Goal: Task Accomplishment & Management: Complete application form

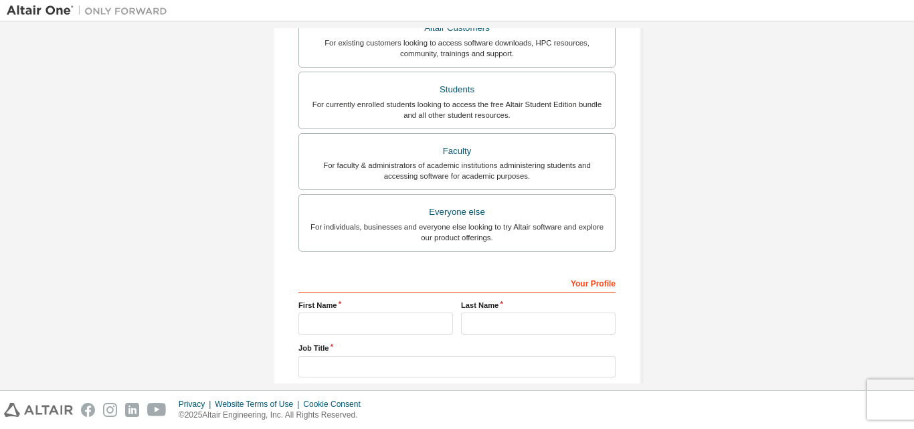
scroll to position [272, 0]
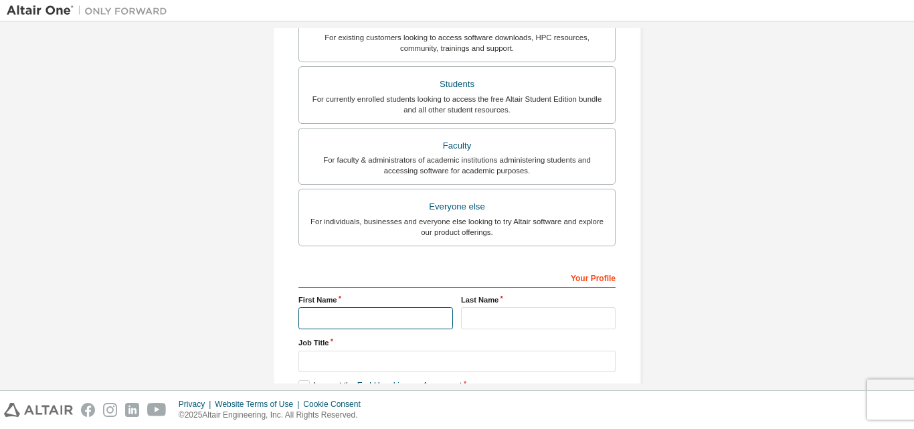
click at [339, 321] on input "text" at bounding box center [375, 318] width 155 height 22
type input "****"
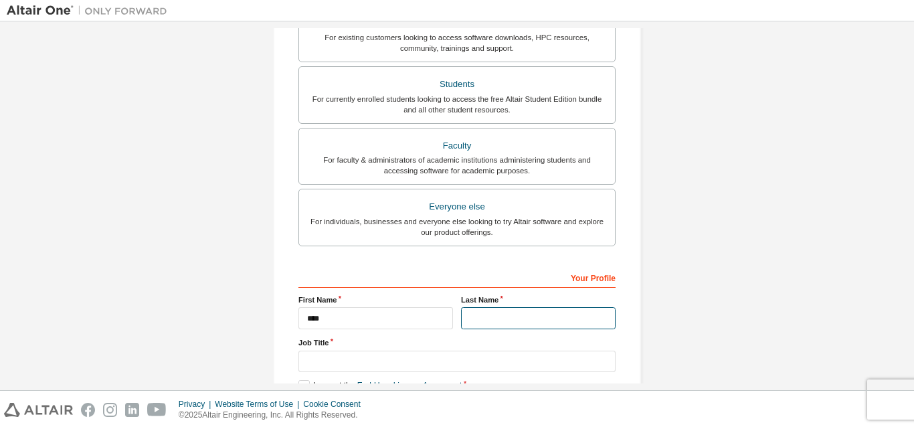
click at [472, 316] on input "text" at bounding box center [538, 318] width 155 height 22
type input "*"
type input "******"
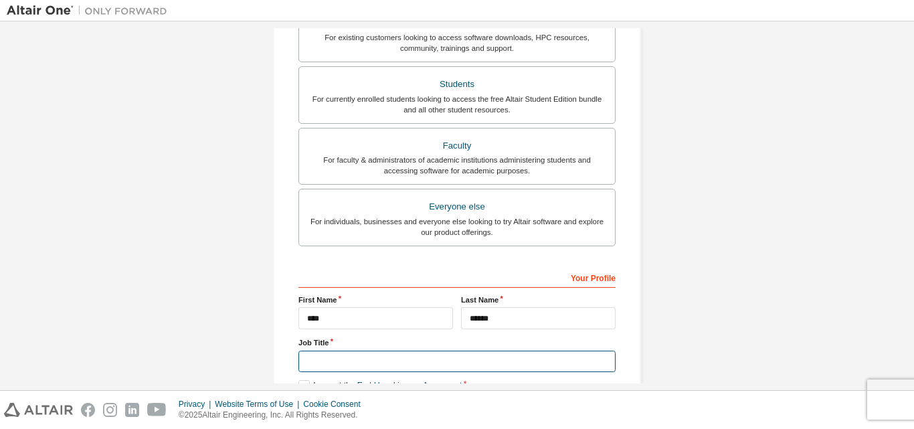
click at [339, 358] on input "text" at bounding box center [456, 362] width 317 height 22
type input "*********"
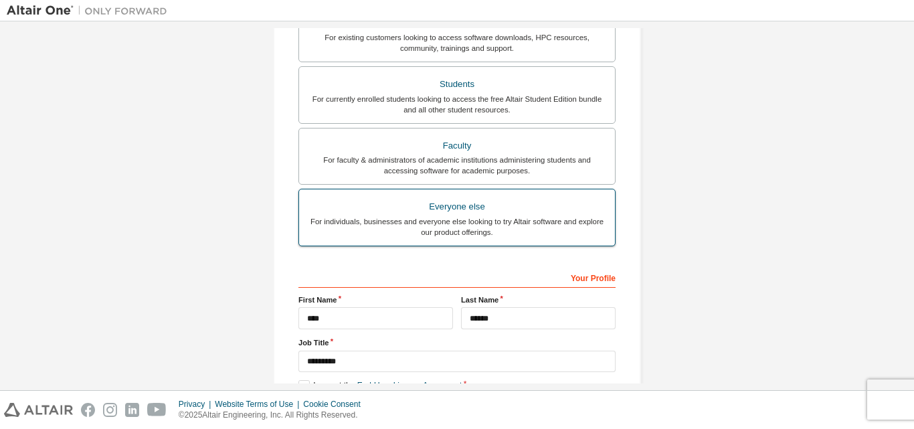
click at [416, 207] on div "Everyone else" at bounding box center [457, 206] width 300 height 19
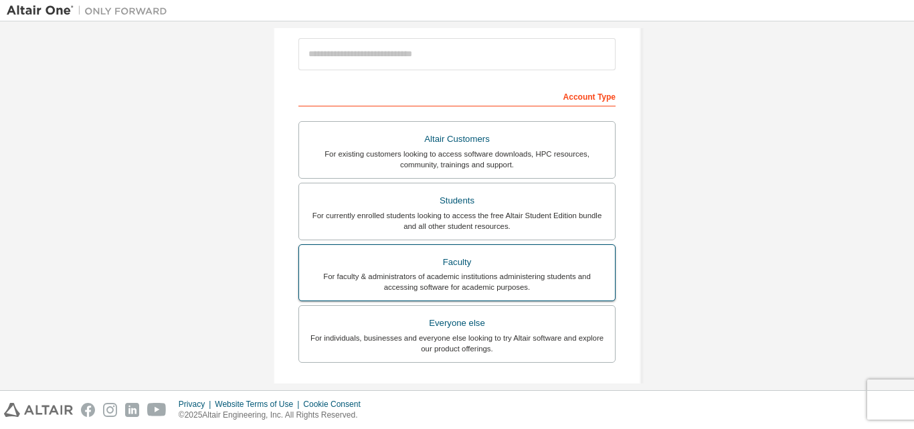
scroll to position [155, 0]
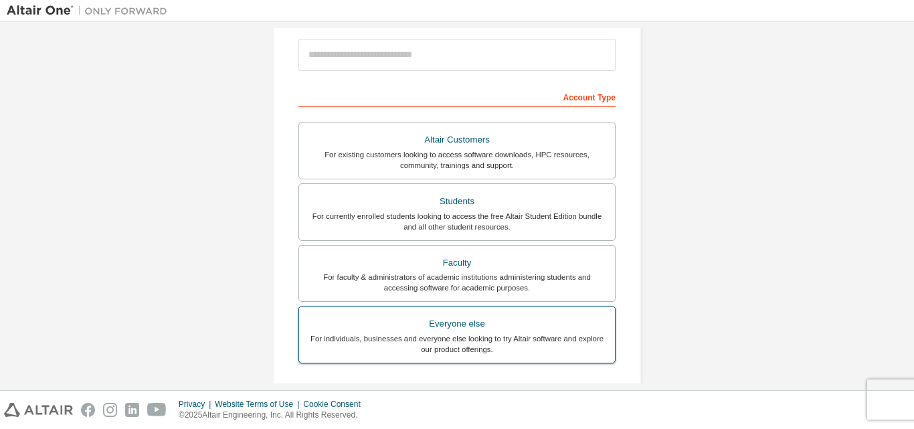
click at [427, 346] on div "For individuals, businesses and everyone else looking to try Altair software an…" at bounding box center [457, 343] width 300 height 21
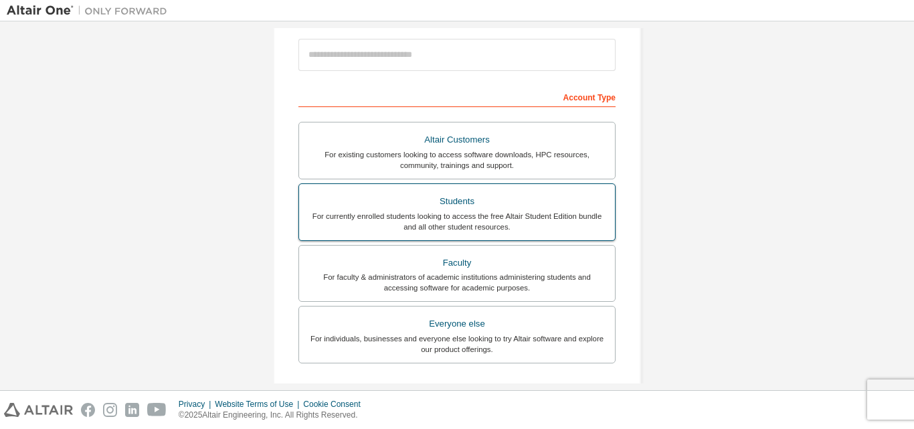
scroll to position [353, 0]
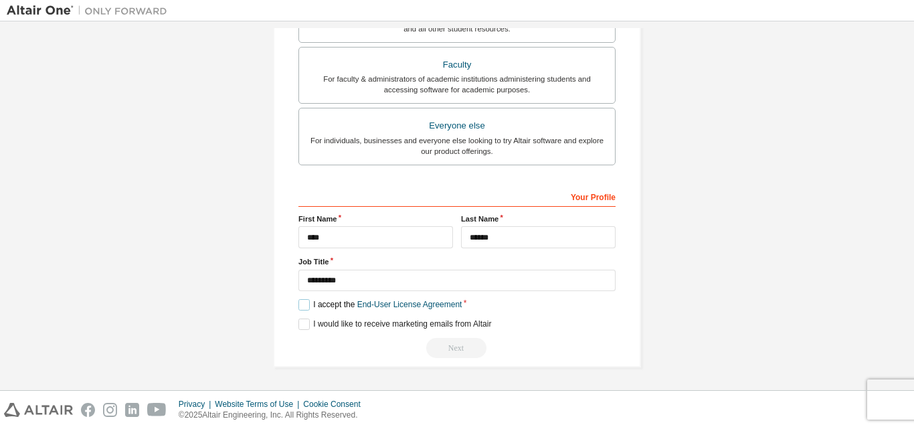
click at [304, 308] on label "I accept the End-User License Agreement" at bounding box center [379, 304] width 163 height 11
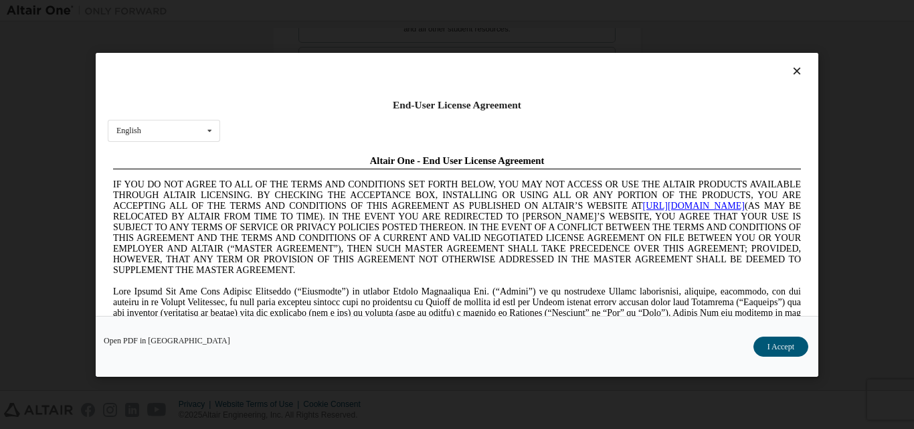
scroll to position [0, 0]
click at [774, 349] on button "I Accept" at bounding box center [780, 346] width 55 height 20
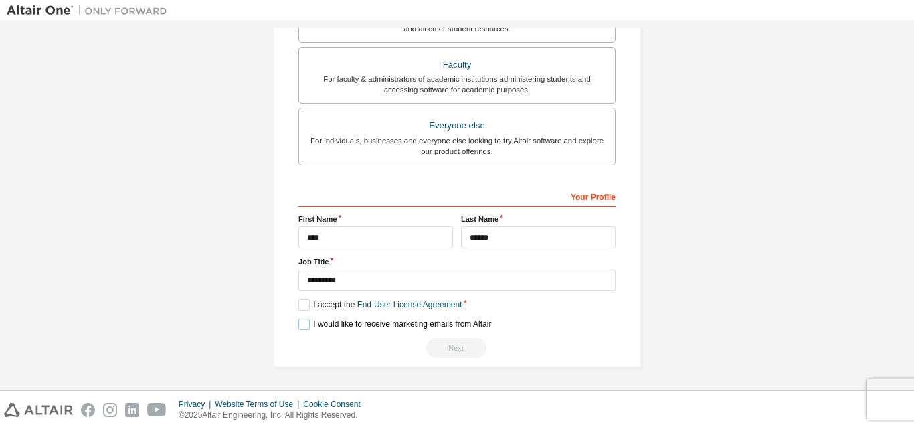
click at [306, 321] on label "I would like to receive marketing emails from Altair" at bounding box center [394, 324] width 193 height 11
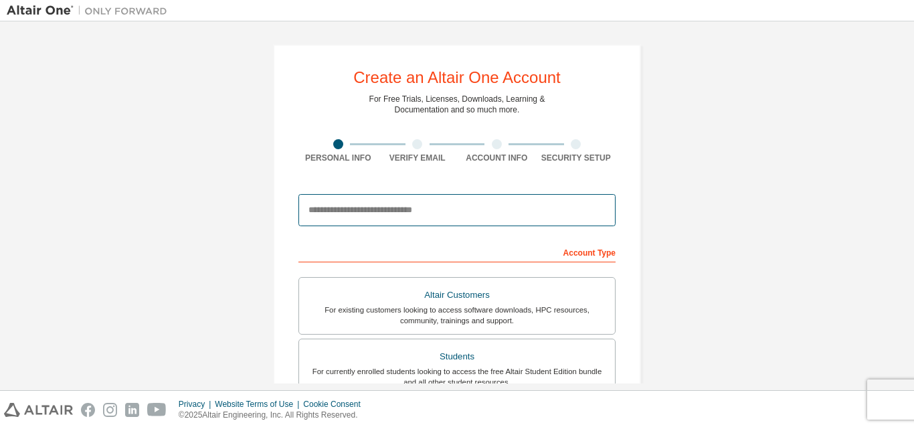
click at [391, 213] on input "email" at bounding box center [456, 210] width 317 height 32
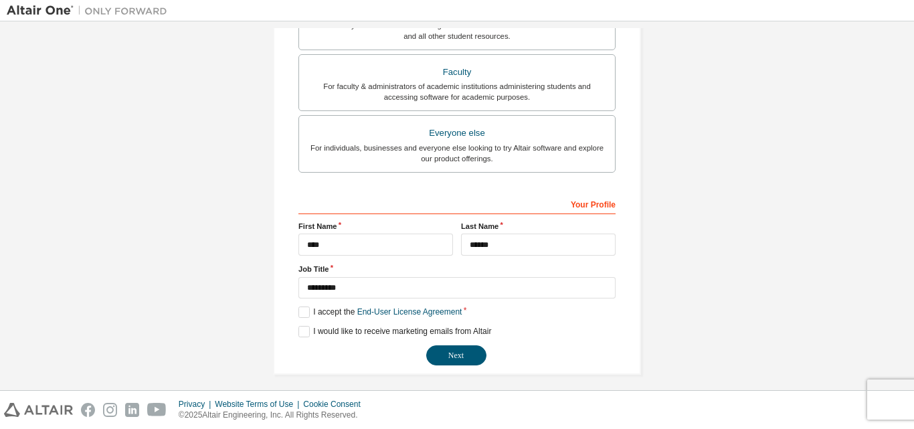
scroll to position [353, 0]
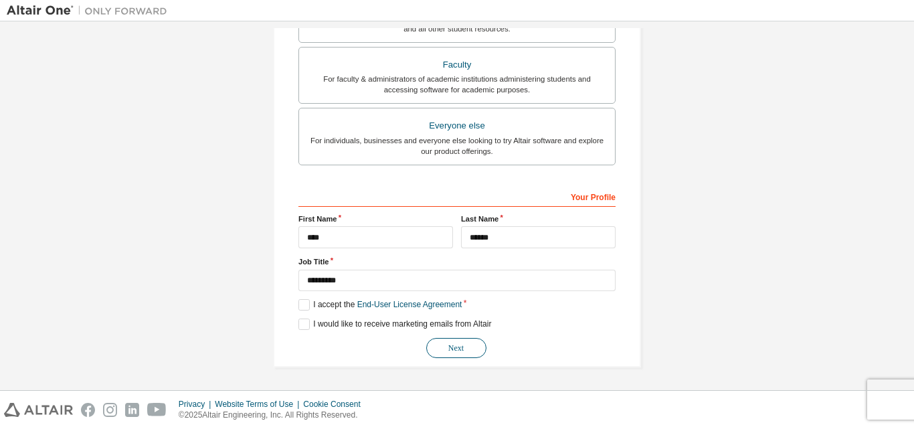
type input "**********"
click at [446, 351] on button "Next" at bounding box center [456, 348] width 60 height 20
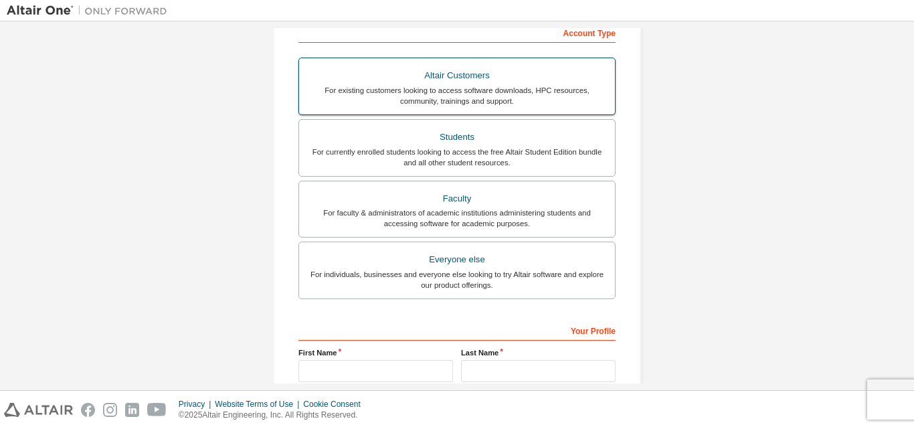
scroll to position [221, 0]
type input "**********"
click at [422, 278] on div "For individuals, businesses and everyone else looking to try Altair software an…" at bounding box center [457, 278] width 300 height 21
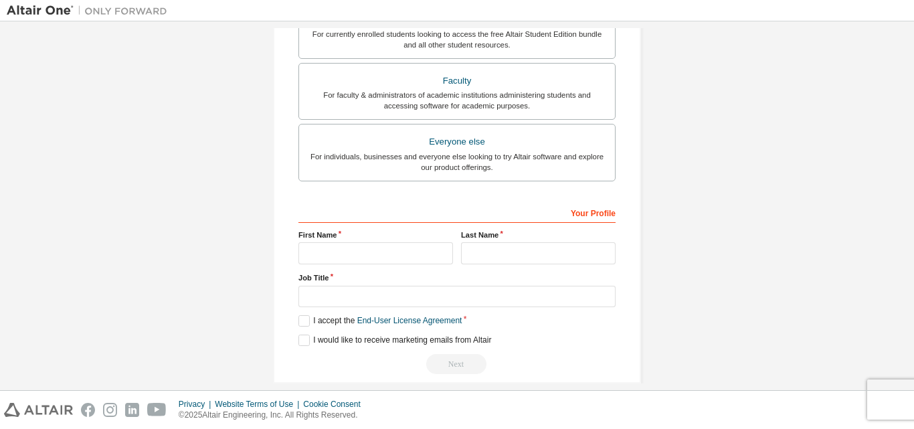
scroll to position [338, 0]
click at [378, 254] on input "text" at bounding box center [375, 253] width 155 height 22
type input "****"
click at [472, 259] on input "text" at bounding box center [538, 253] width 155 height 22
type input "******"
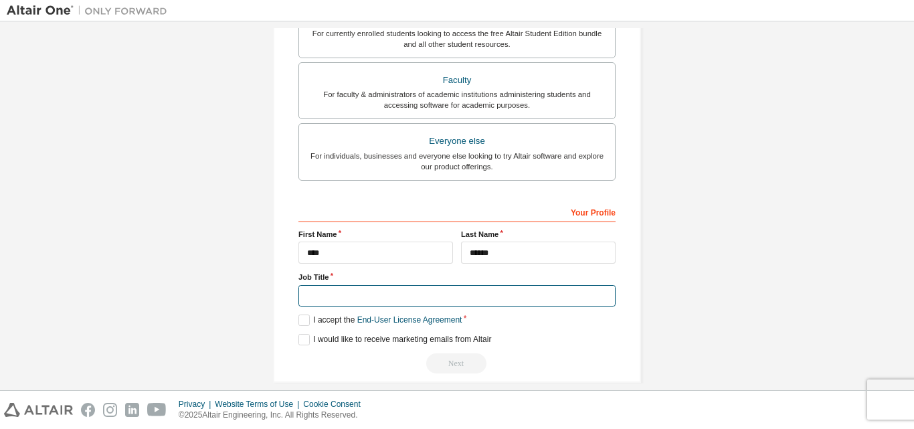
click at [372, 298] on input "text" at bounding box center [456, 296] width 317 height 22
type input "*********"
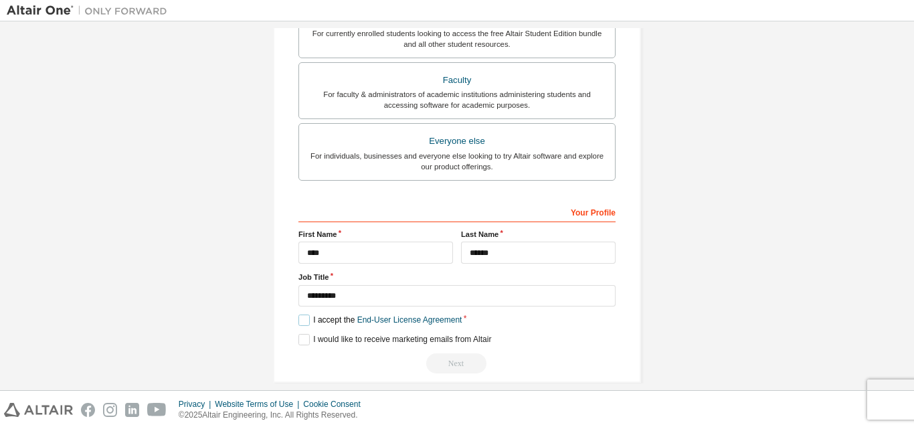
click at [302, 319] on label "I accept the End-User License Agreement" at bounding box center [379, 319] width 163 height 11
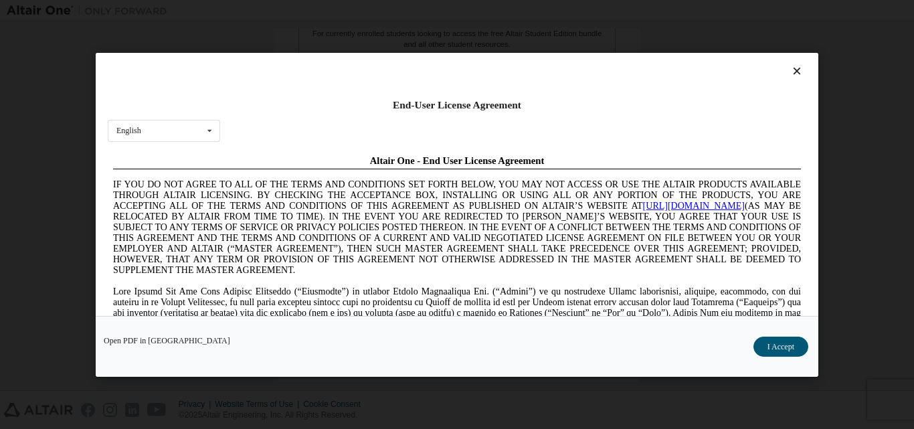
scroll to position [0, 0]
click at [779, 339] on button "I Accept" at bounding box center [780, 346] width 55 height 20
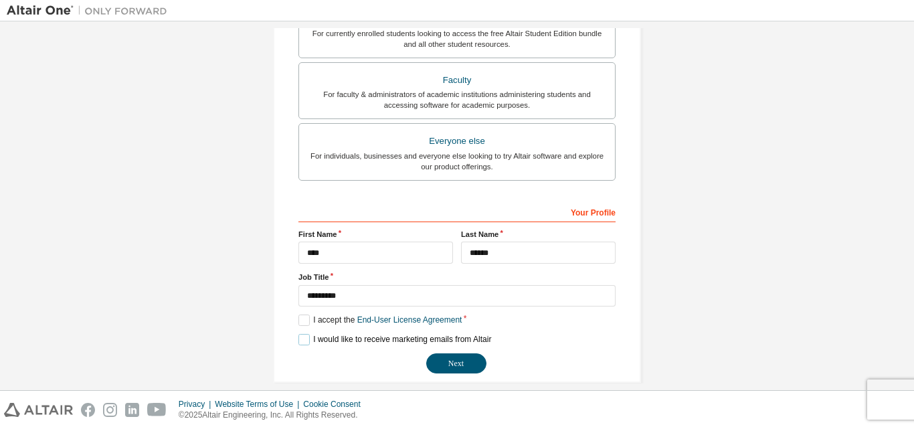
click at [299, 339] on label "I would like to receive marketing emails from Altair" at bounding box center [394, 339] width 193 height 11
click at [454, 362] on button "Next" at bounding box center [456, 363] width 60 height 20
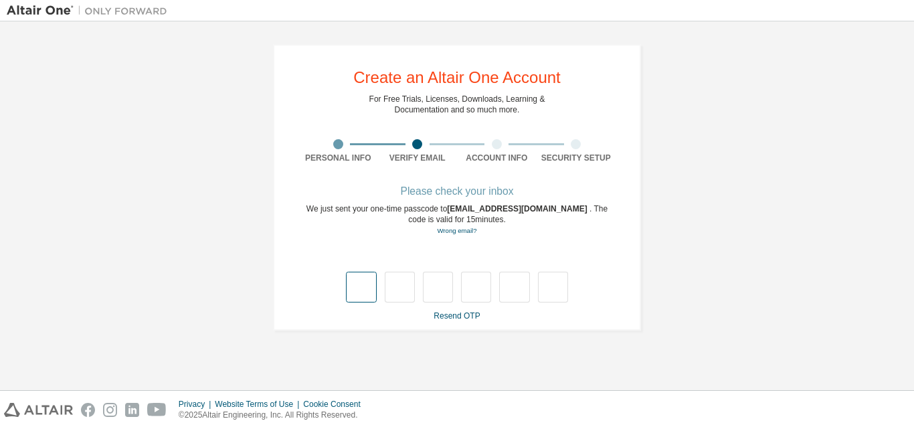
type input "*"
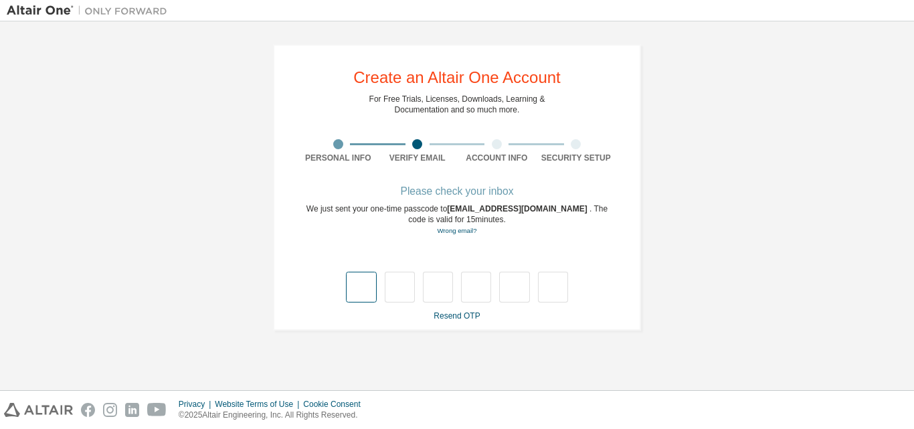
type input "*"
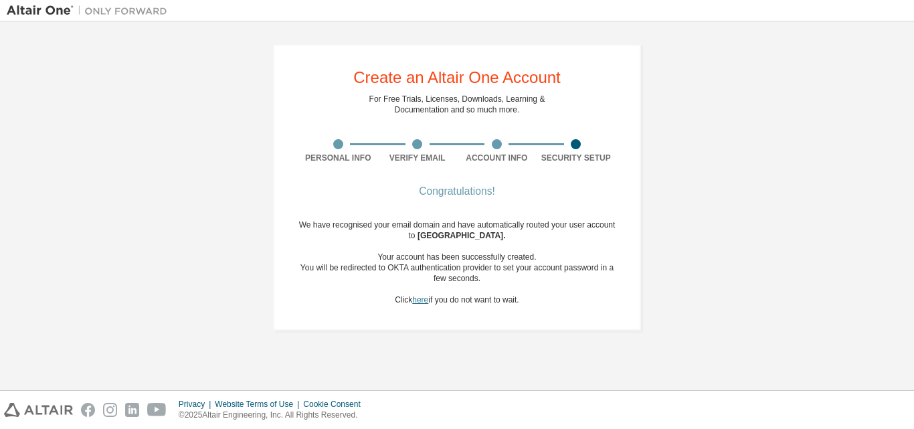
click at [419, 304] on link "here" at bounding box center [420, 299] width 16 height 9
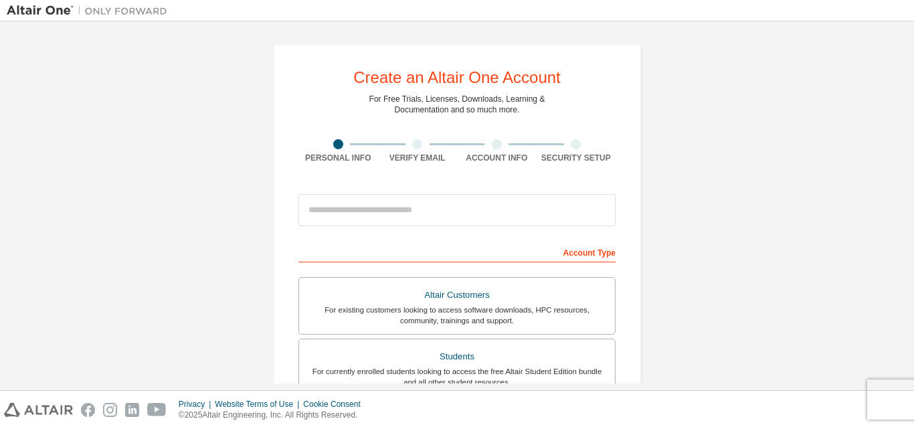
click at [165, 155] on div "Create an Altair One Account For Free Trials, Licenses, Downloads, Learning & D…" at bounding box center [457, 382] width 901 height 709
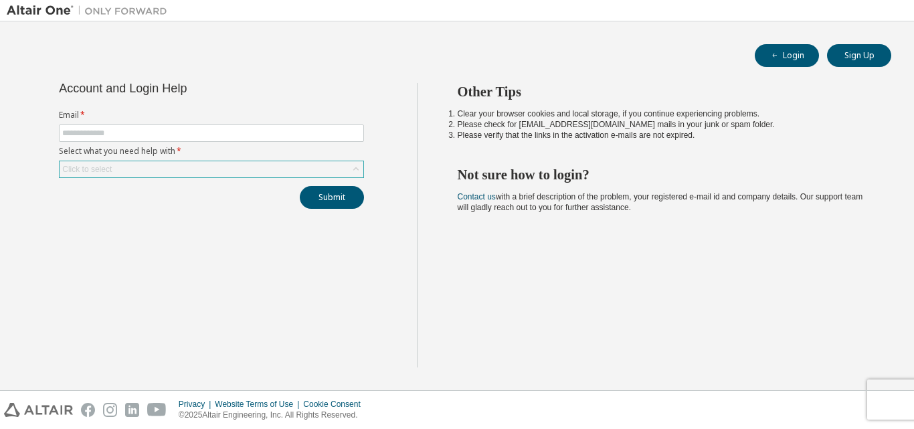
click at [165, 167] on div "Click to select" at bounding box center [212, 169] width 304 height 16
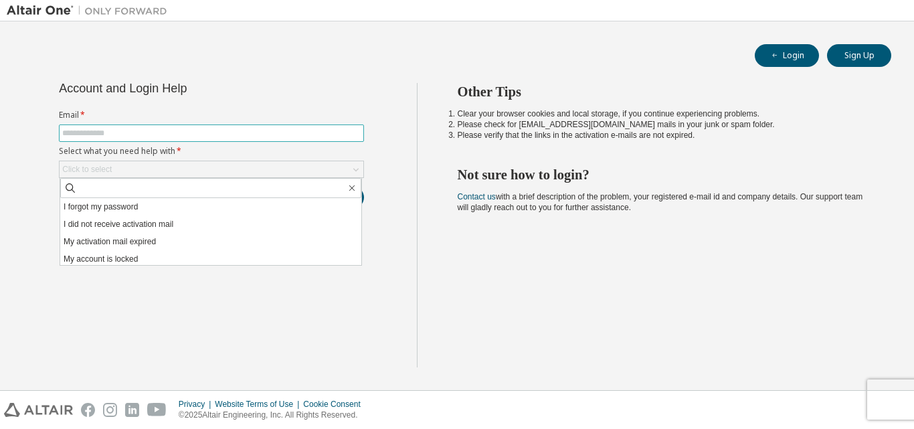
click at [120, 137] on input "text" at bounding box center [211, 133] width 298 height 11
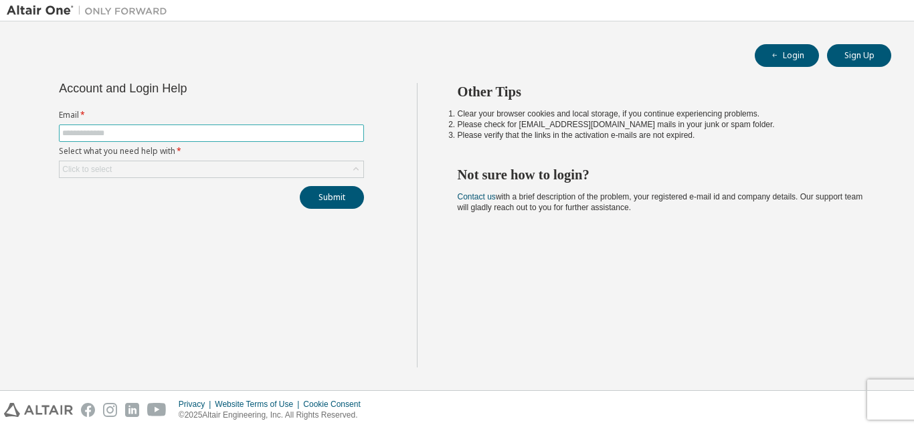
type input "**********"
click at [119, 161] on div "Click to select" at bounding box center [212, 169] width 304 height 16
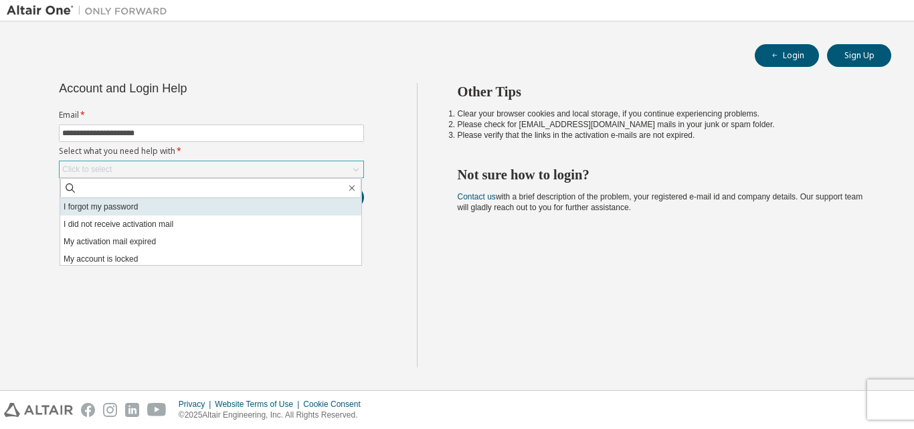
click at [90, 210] on li "I forgot my password" at bounding box center [210, 206] width 301 height 17
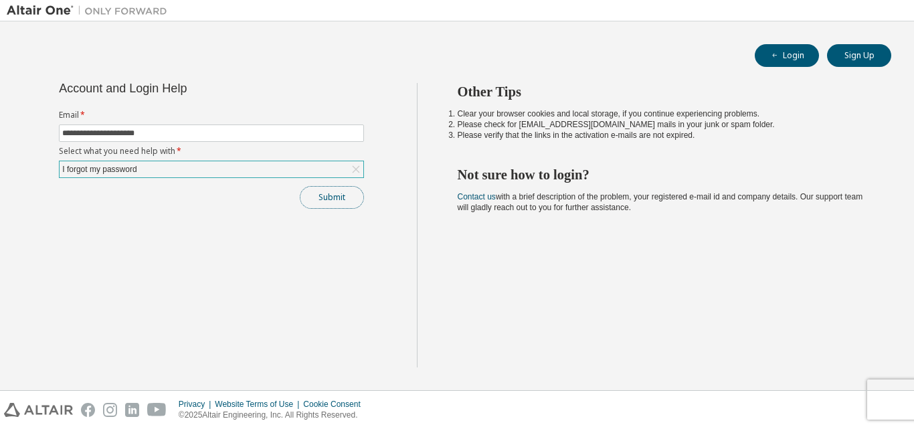
click at [310, 200] on button "Submit" at bounding box center [332, 197] width 64 height 23
click at [332, 200] on button "Submit" at bounding box center [332, 197] width 64 height 23
click at [225, 167] on div "Click to select" at bounding box center [212, 169] width 304 height 16
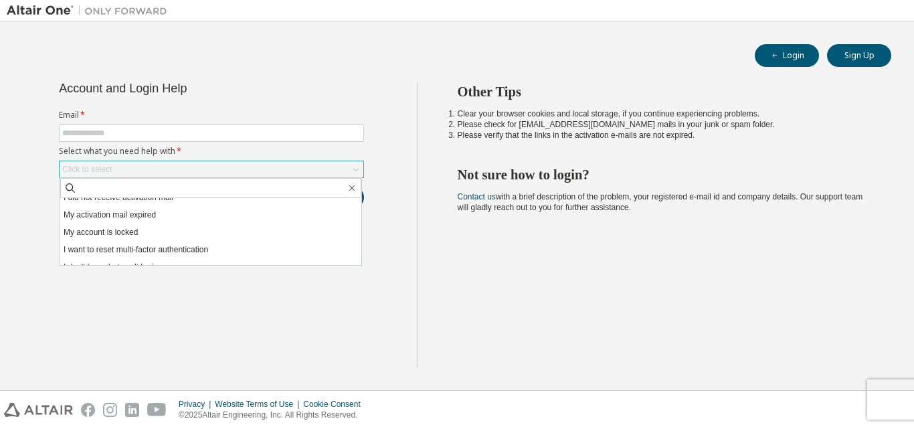
scroll to position [37, 0]
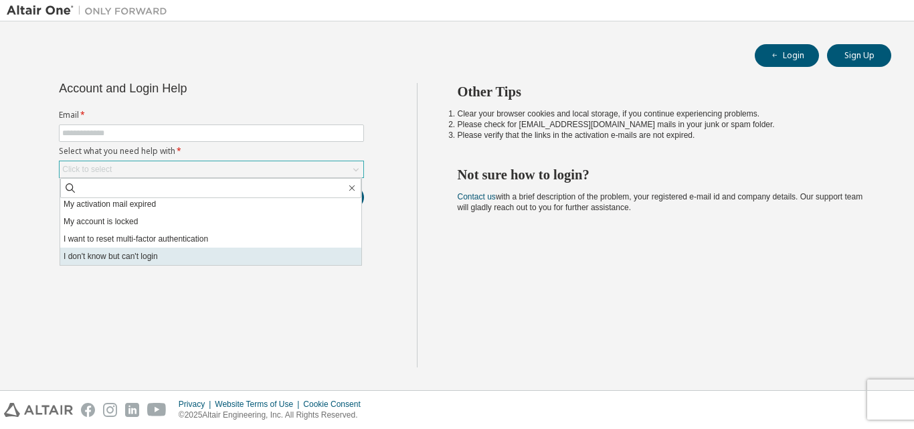
click at [158, 260] on li "I don't know but can't login" at bounding box center [210, 256] width 301 height 17
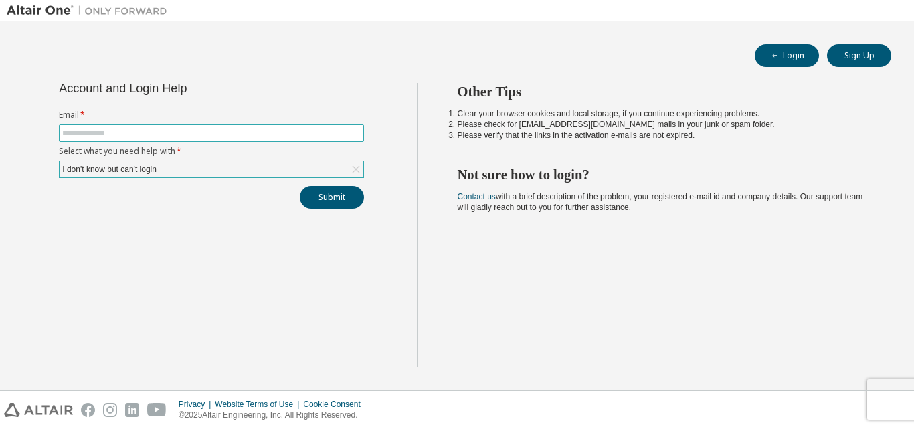
click at [103, 132] on input "text" at bounding box center [211, 133] width 298 height 11
type input "**********"
click at [317, 199] on button "Submit" at bounding box center [332, 197] width 64 height 23
